Goal: Find specific page/section: Find specific page/section

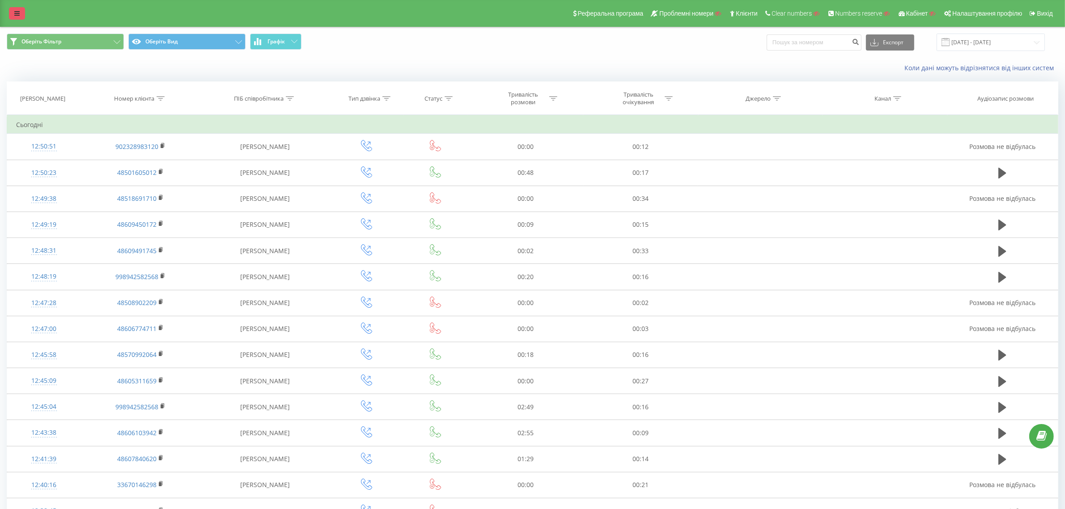
click at [12, 12] on link at bounding box center [17, 13] width 16 height 13
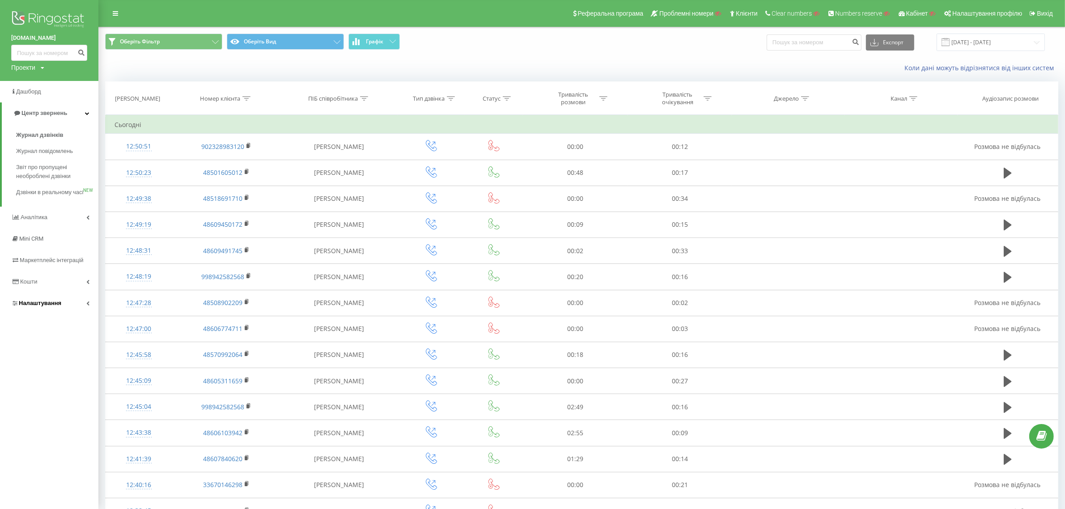
click at [40, 306] on span "Налаштування" at bounding box center [40, 303] width 42 height 7
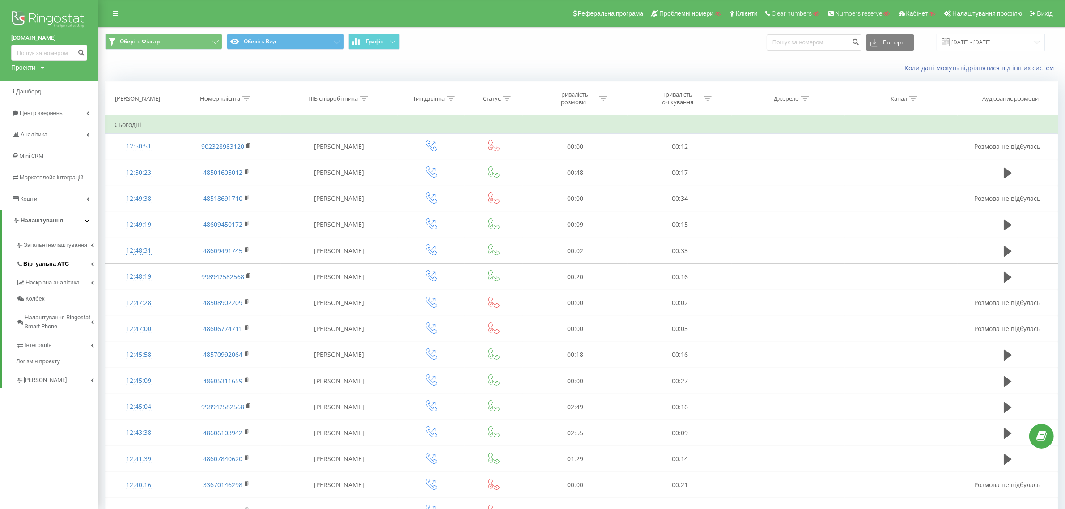
click at [54, 268] on span "Віртуальна АТС" at bounding box center [46, 263] width 46 height 9
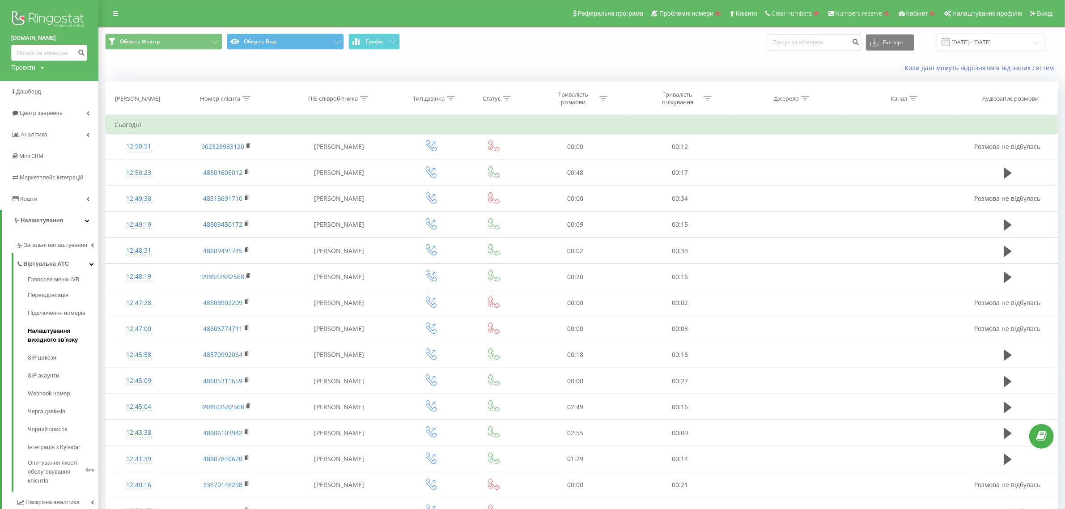
click at [68, 332] on span "Налаштування вихідного зв’язку" at bounding box center [61, 335] width 66 height 18
